Goal: Navigation & Orientation: Find specific page/section

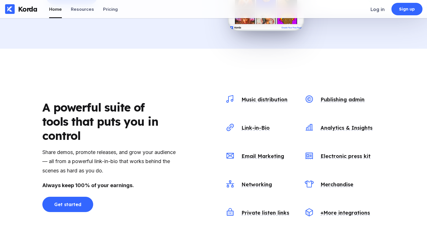
scroll to position [529, 0]
click at [122, 124] on div "A powerful suite of tools that puts you in control" at bounding box center [104, 121] width 124 height 42
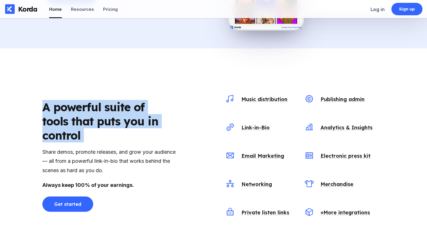
click at [130, 106] on div "A powerful suite of tools that puts you in control" at bounding box center [104, 121] width 124 height 42
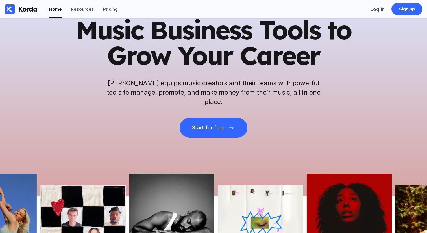
scroll to position [0, 0]
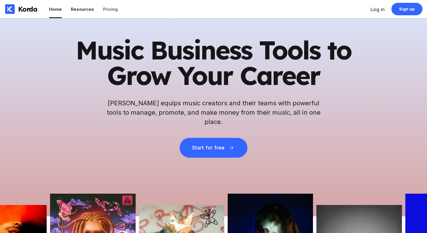
click at [85, 14] on li "Resources" at bounding box center [82, 9] width 23 height 18
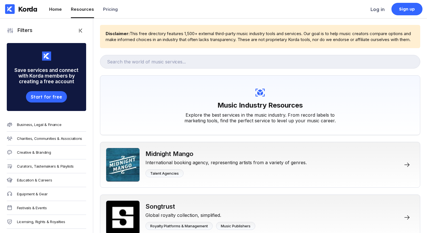
click at [53, 11] on div "Home" at bounding box center [55, 9] width 13 height 5
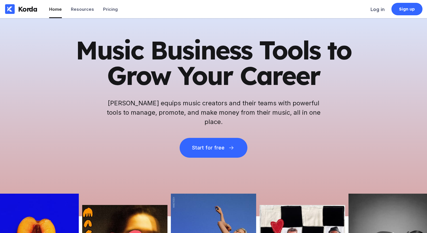
click at [22, 6] on div "Korda" at bounding box center [27, 9] width 19 height 8
